Goal: Task Accomplishment & Management: Use online tool/utility

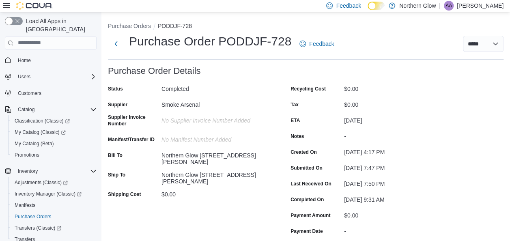
scroll to position [106, 0]
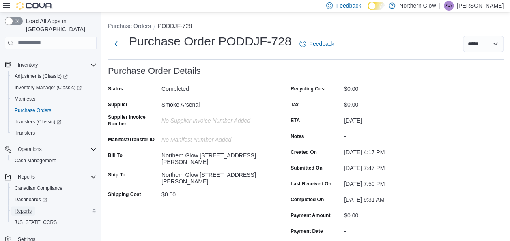
click at [21, 208] on span "Reports" at bounding box center [23, 211] width 17 height 6
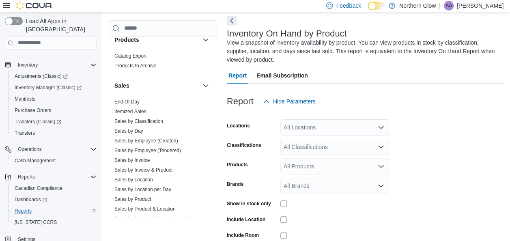
scroll to position [480, 0]
click at [135, 101] on link "End Of Day" at bounding box center [126, 102] width 25 height 6
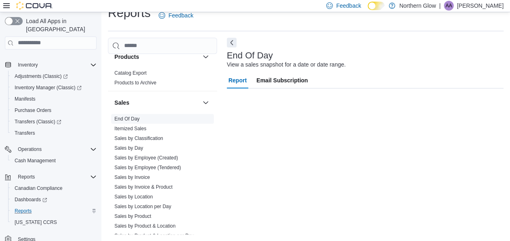
scroll to position [14, 0]
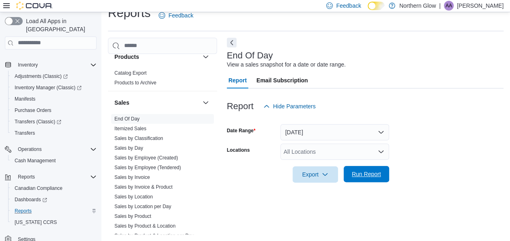
click at [380, 172] on span "Run Report" at bounding box center [366, 174] width 29 height 8
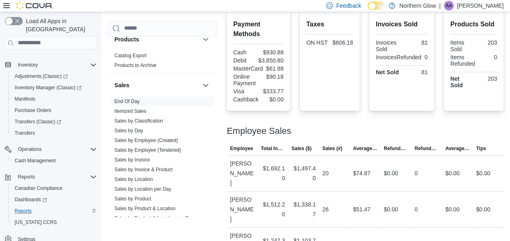
scroll to position [343, 0]
